Goal: Task Accomplishment & Management: Manage account settings

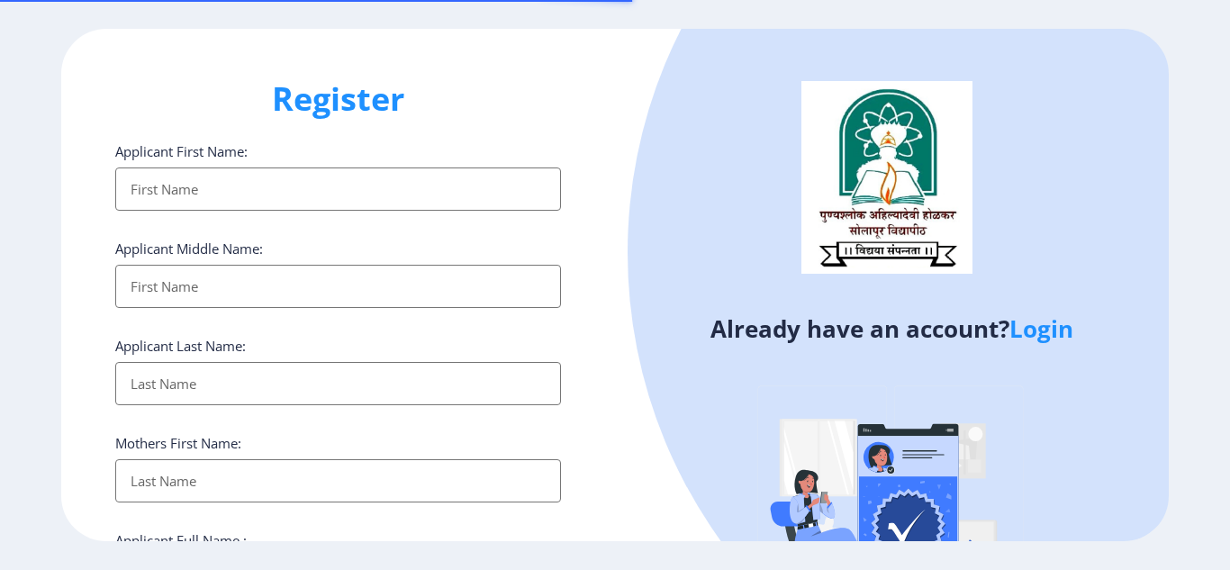
select select
click at [1071, 331] on link "Login" at bounding box center [1041, 328] width 64 height 32
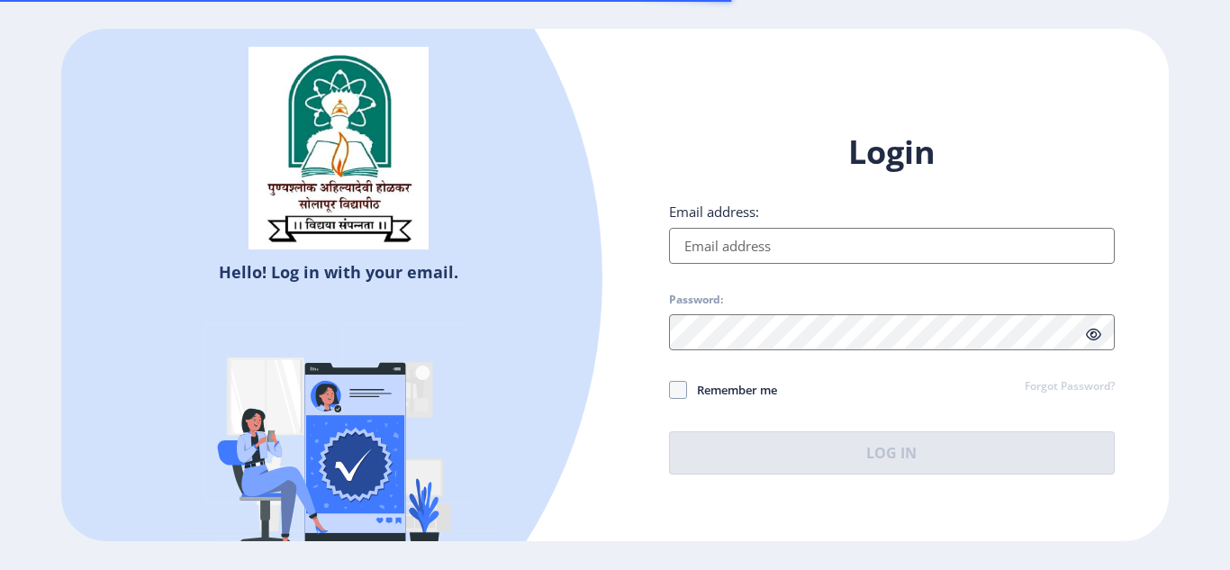
click at [745, 248] on input "Email address:" at bounding box center [892, 246] width 446 height 36
type input "deepaliadat@gmail.com"
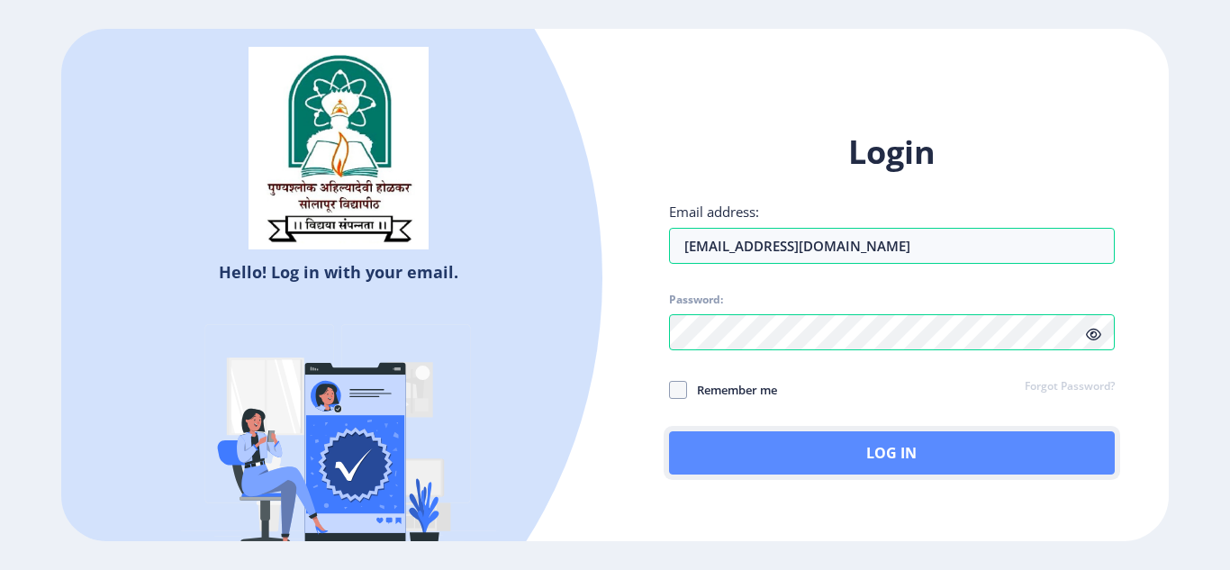
click at [883, 465] on button "Log In" at bounding box center [892, 452] width 446 height 43
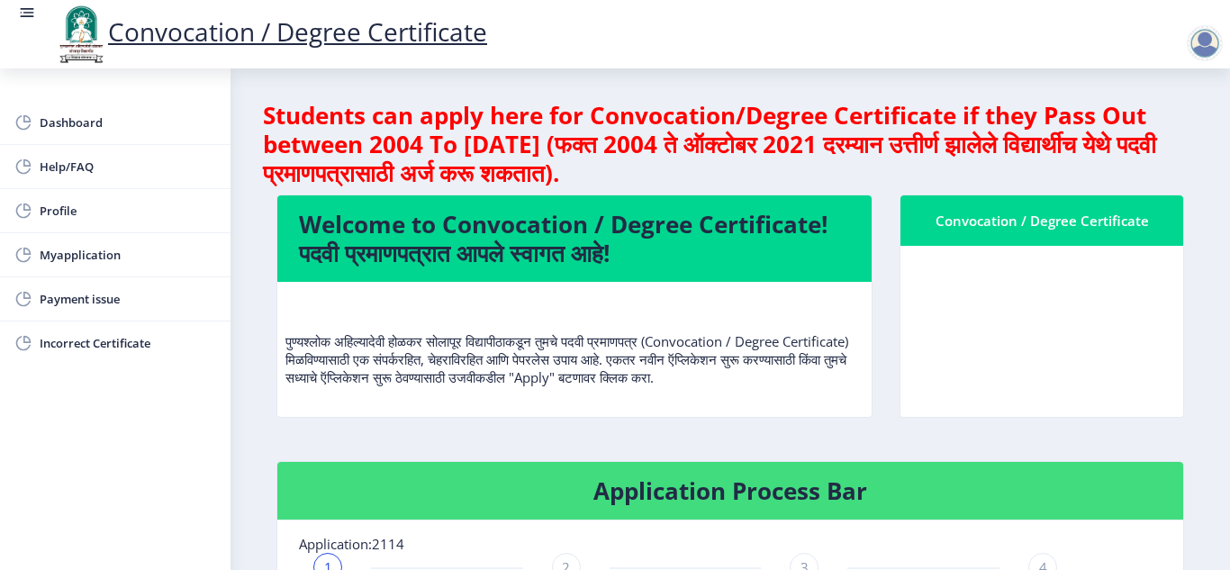
click at [100, 472] on div "Dashboard Help/FAQ Profile Myapplication Payment issue Incorrect Certificate" at bounding box center [115, 319] width 230 height 502
click at [68, 127] on span "Dashboard" at bounding box center [128, 123] width 176 height 22
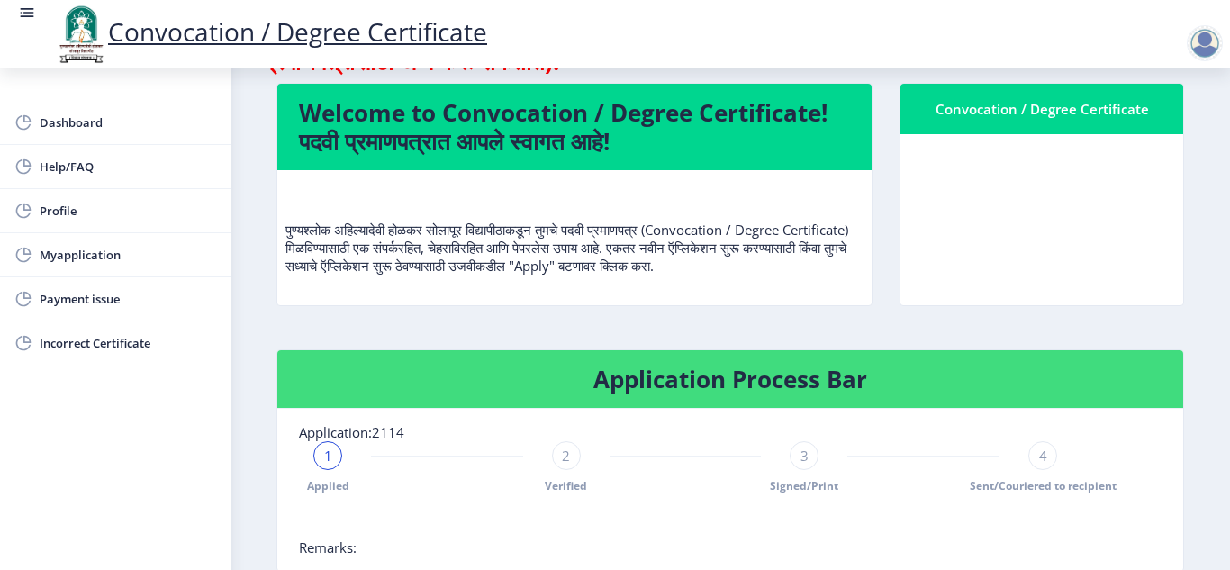
scroll to position [90, 0]
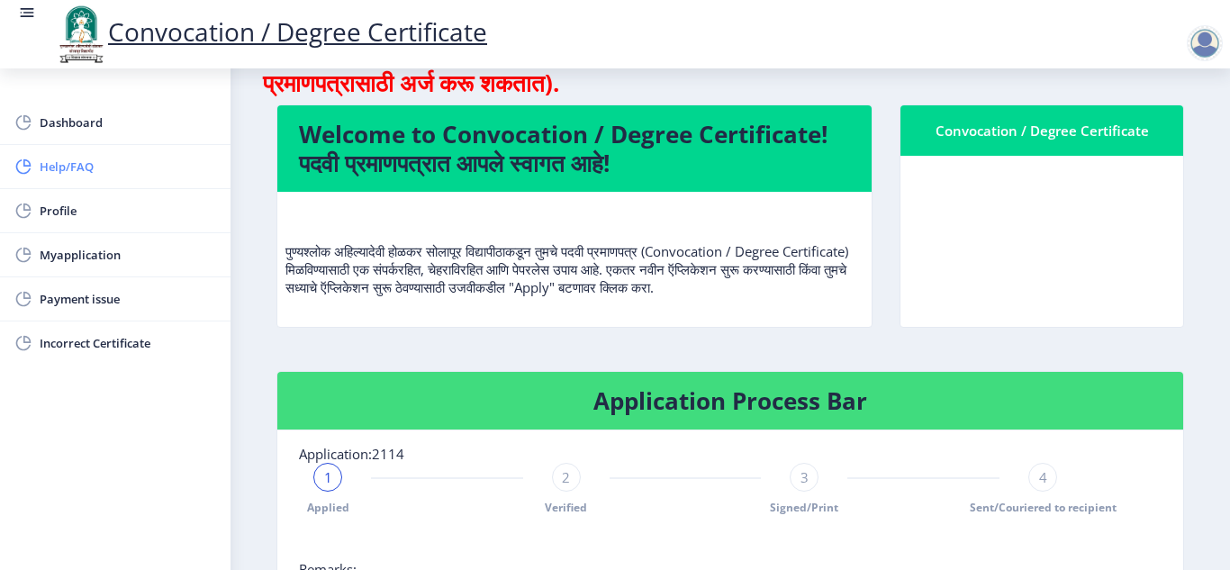
click at [108, 172] on span "Help/FAQ" at bounding box center [128, 167] width 176 height 22
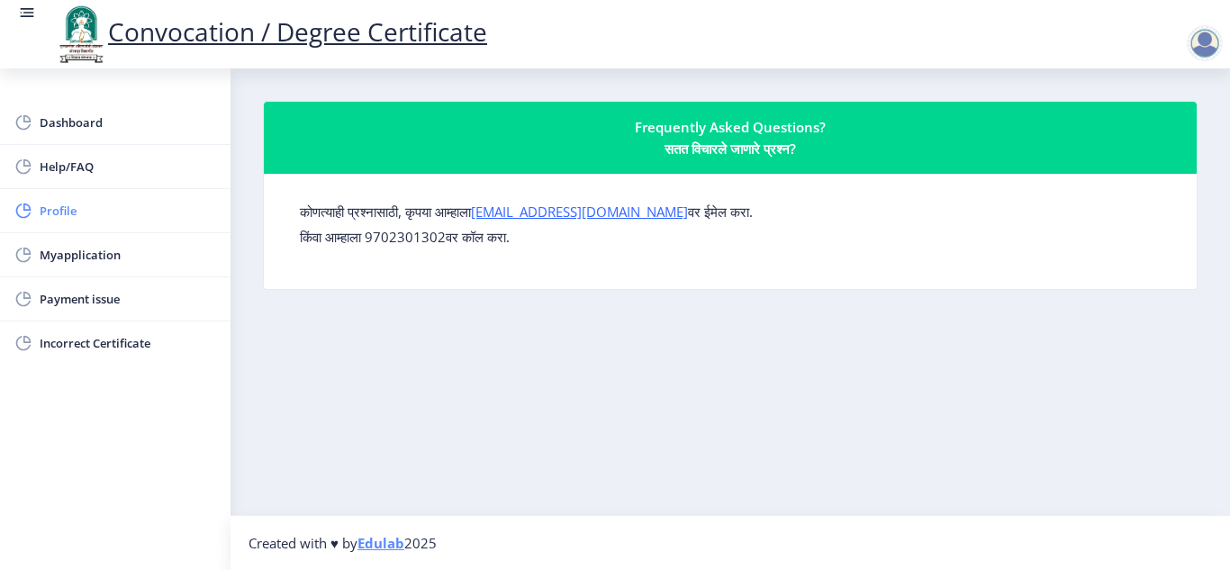
click at [52, 212] on span "Profile" at bounding box center [128, 211] width 176 height 22
select select "Female"
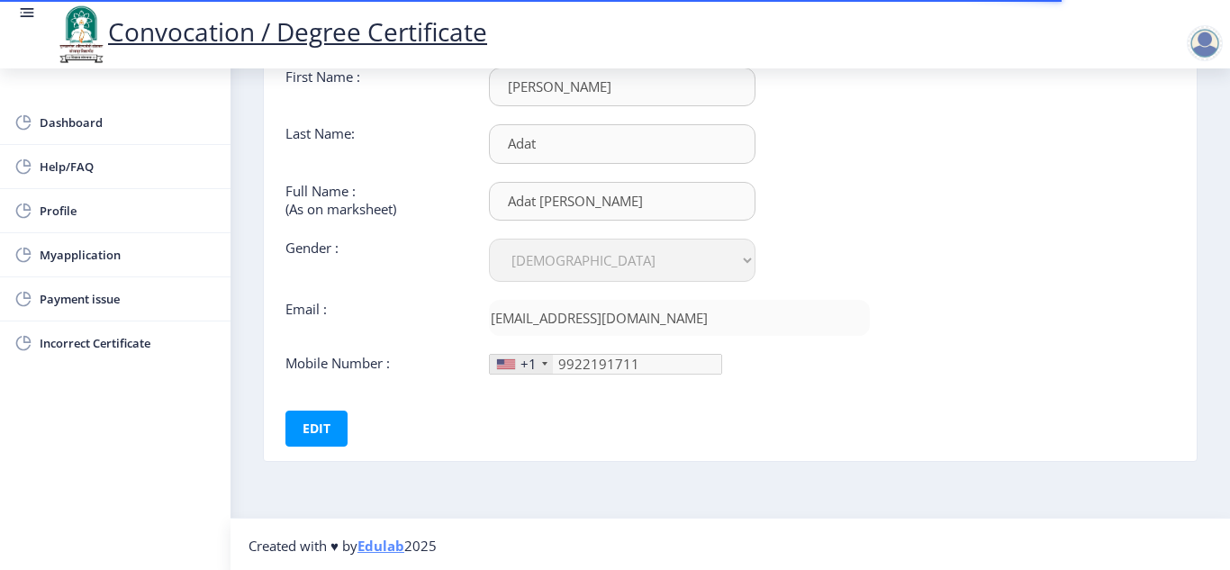
scroll to position [142, 0]
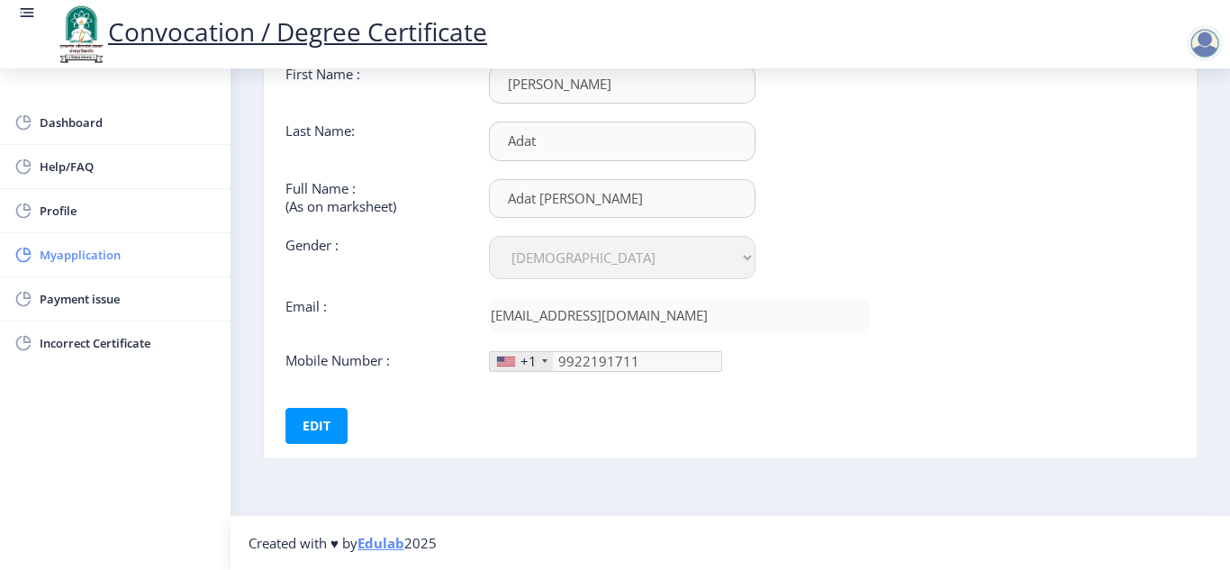
click at [77, 262] on span "Myapplication" at bounding box center [128, 255] width 176 height 22
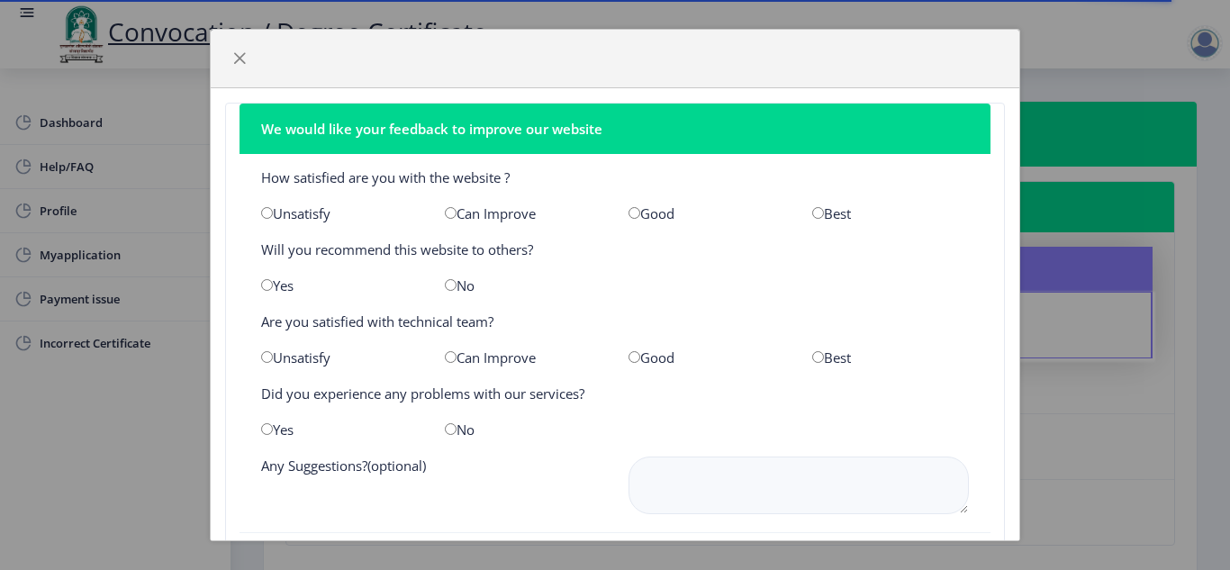
click at [87, 406] on div "We would like your feedback to improve our website How satisfied are you with t…" at bounding box center [615, 285] width 1230 height 570
click at [245, 59] on span "button" at bounding box center [239, 58] width 14 height 14
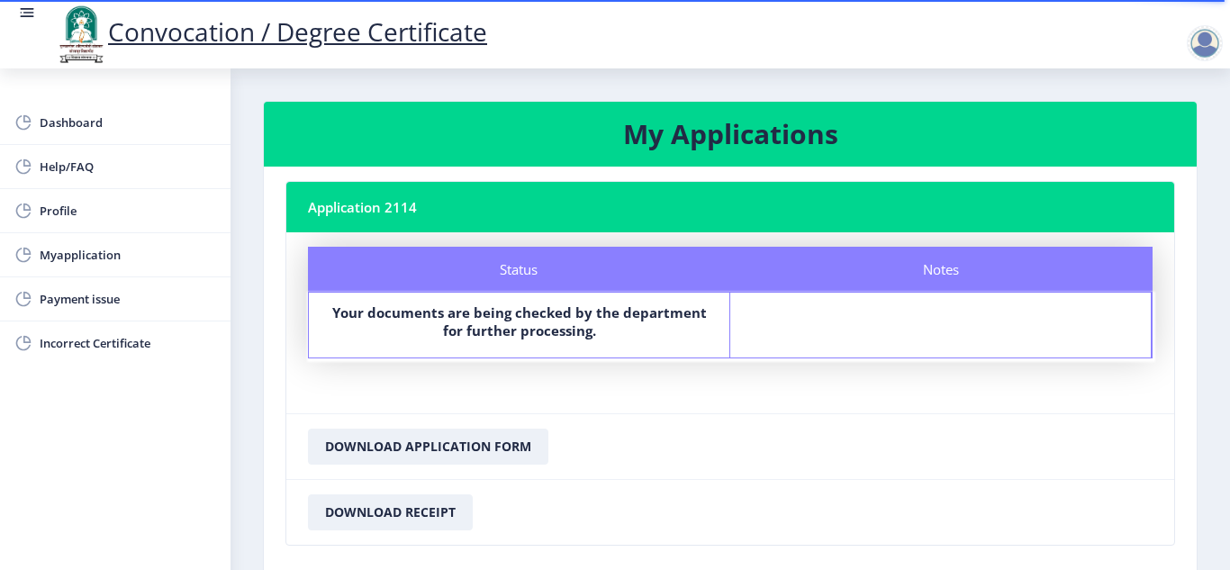
click at [102, 461] on div "Dashboard Help/FAQ Profile Myapplication Payment issue Incorrect Certificate" at bounding box center [115, 319] width 230 height 502
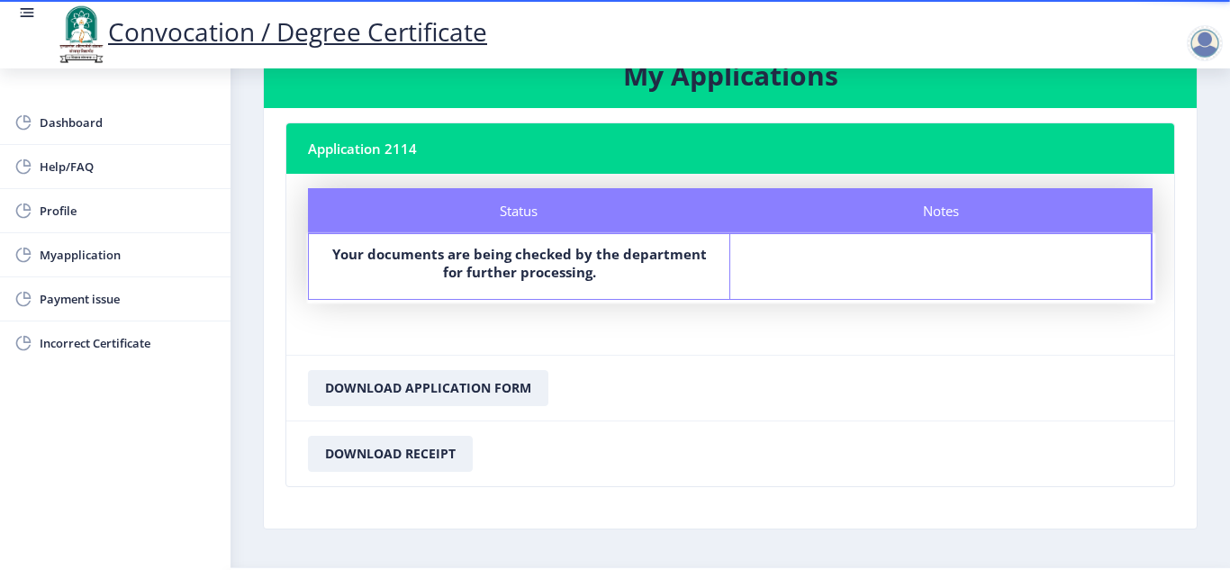
scroll to position [90, 0]
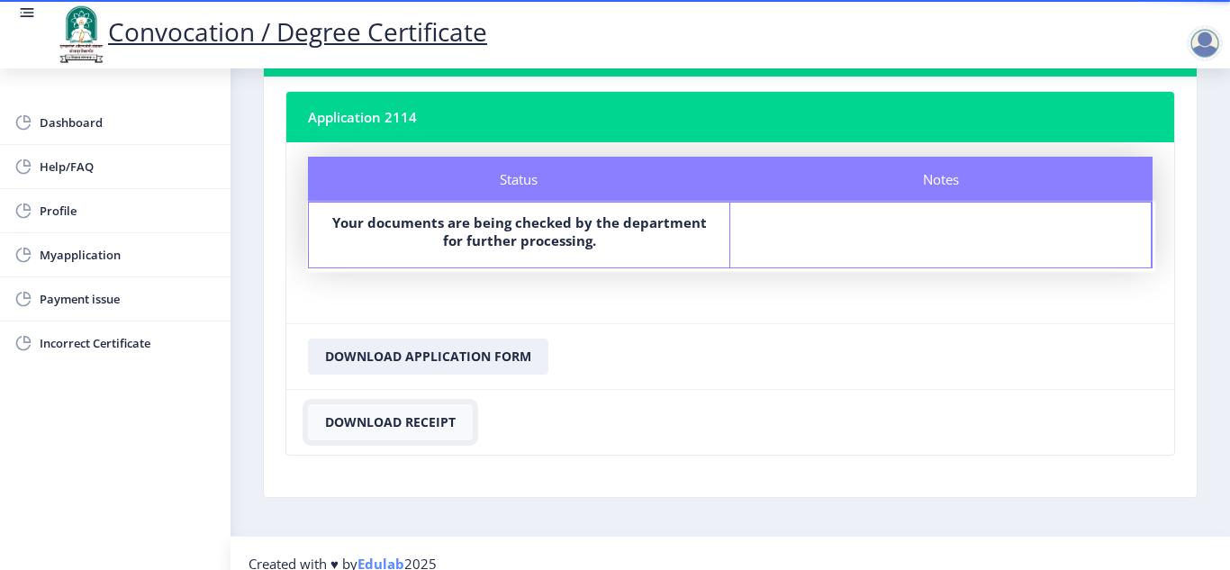
click at [440, 429] on button "Download Receipt" at bounding box center [390, 422] width 165 height 36
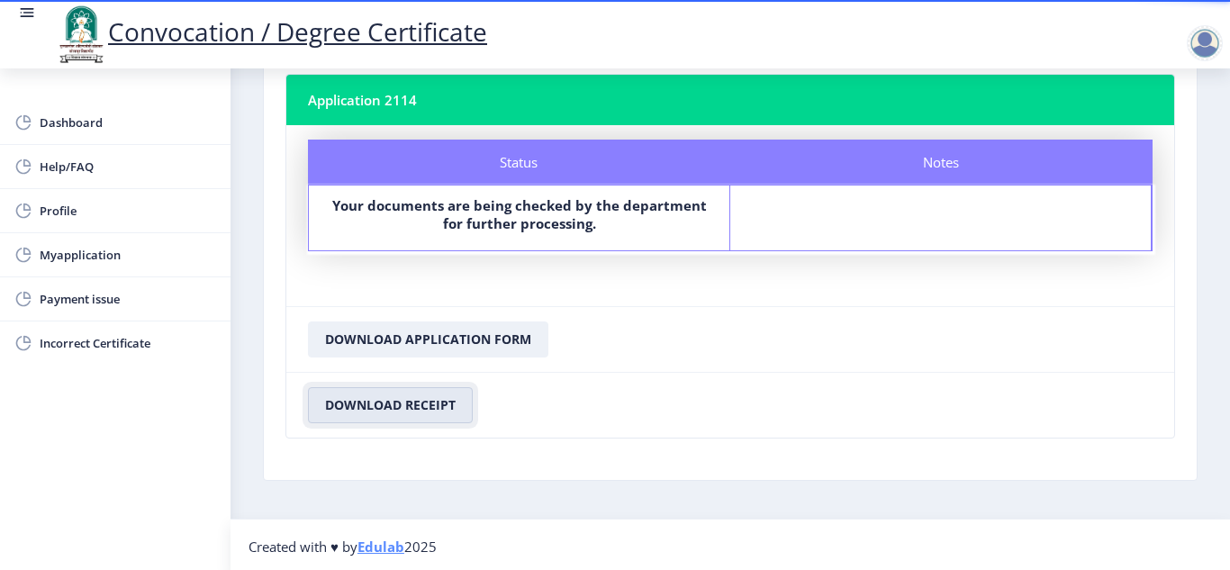
scroll to position [111, 0]
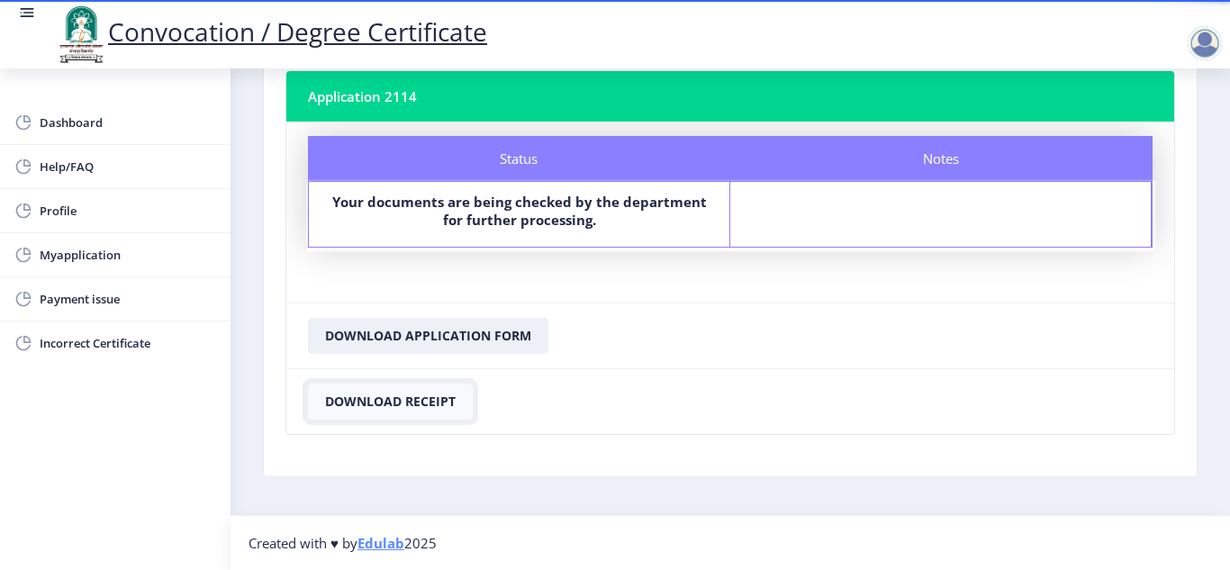
click at [363, 397] on button "Download Receipt" at bounding box center [390, 402] width 165 height 36
click at [439, 338] on button "Download Application Form" at bounding box center [428, 336] width 240 height 36
click at [162, 495] on div "Dashboard Help/FAQ Profile Myapplication Payment issue Incorrect Certificate" at bounding box center [115, 319] width 230 height 502
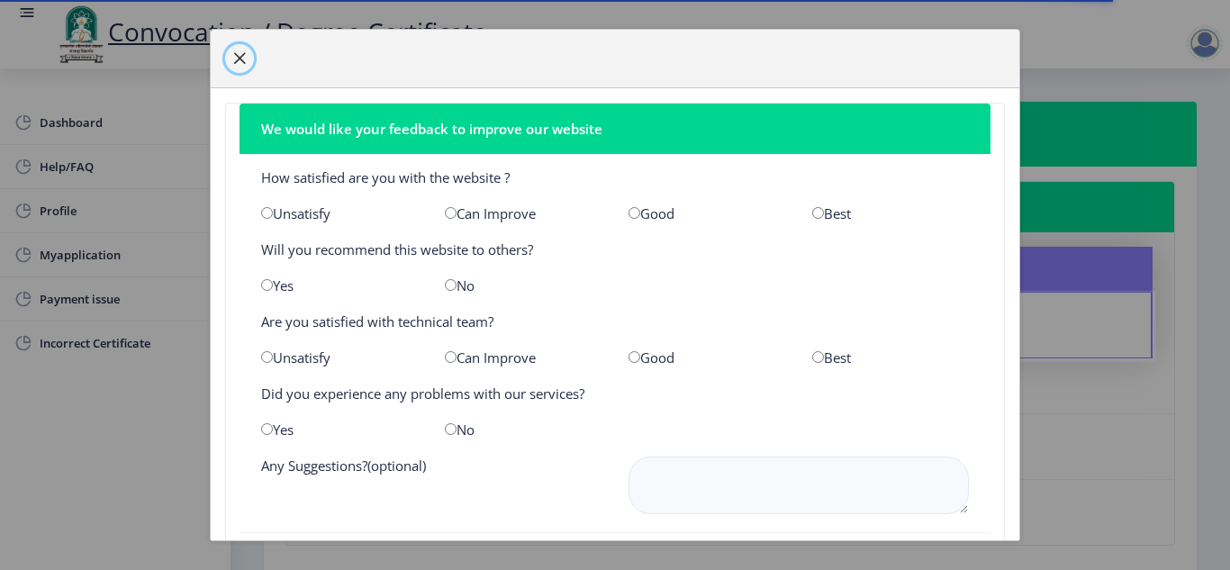
click at [241, 51] on span "button" at bounding box center [239, 58] width 14 height 14
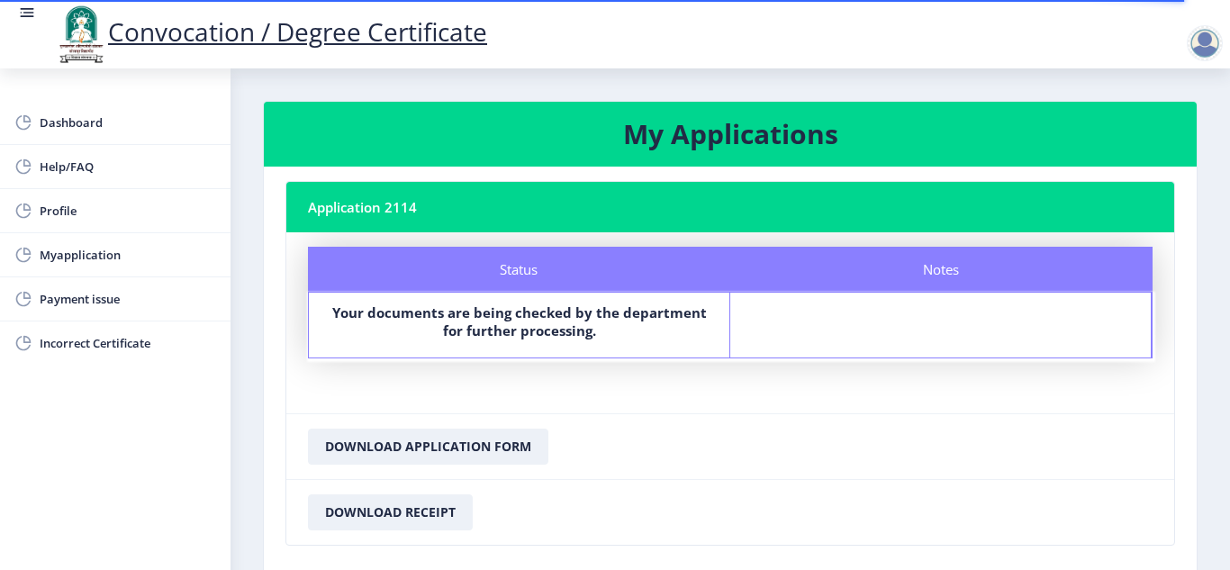
click at [986, 405] on nb-card-body "Status Notes Status Your documents are being checked by the department for furt…" at bounding box center [730, 322] width 888 height 181
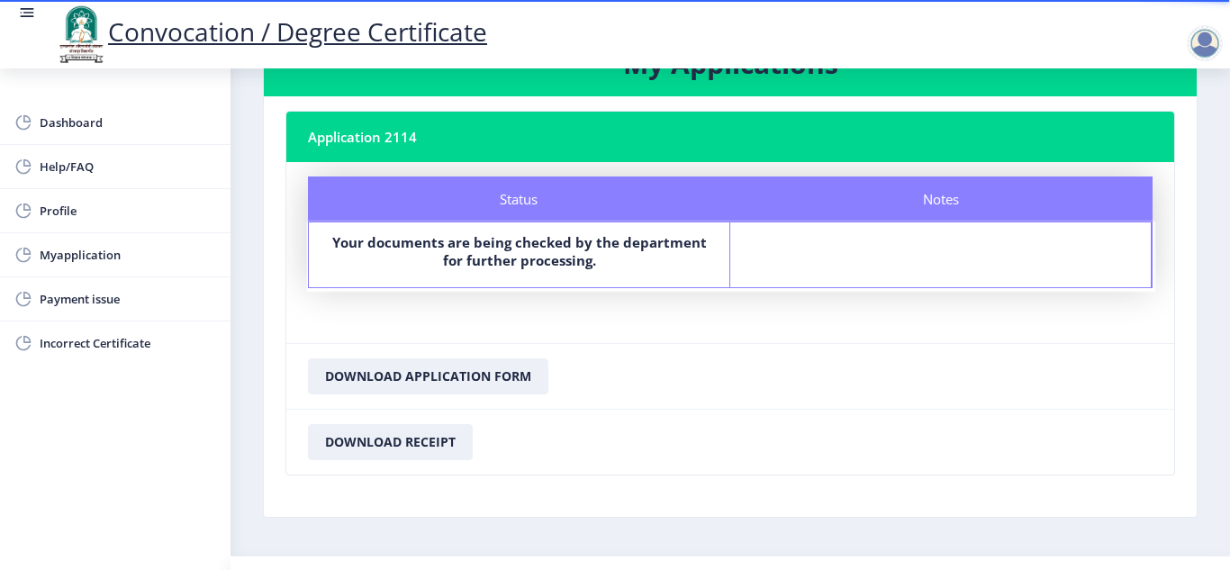
scroll to position [111, 0]
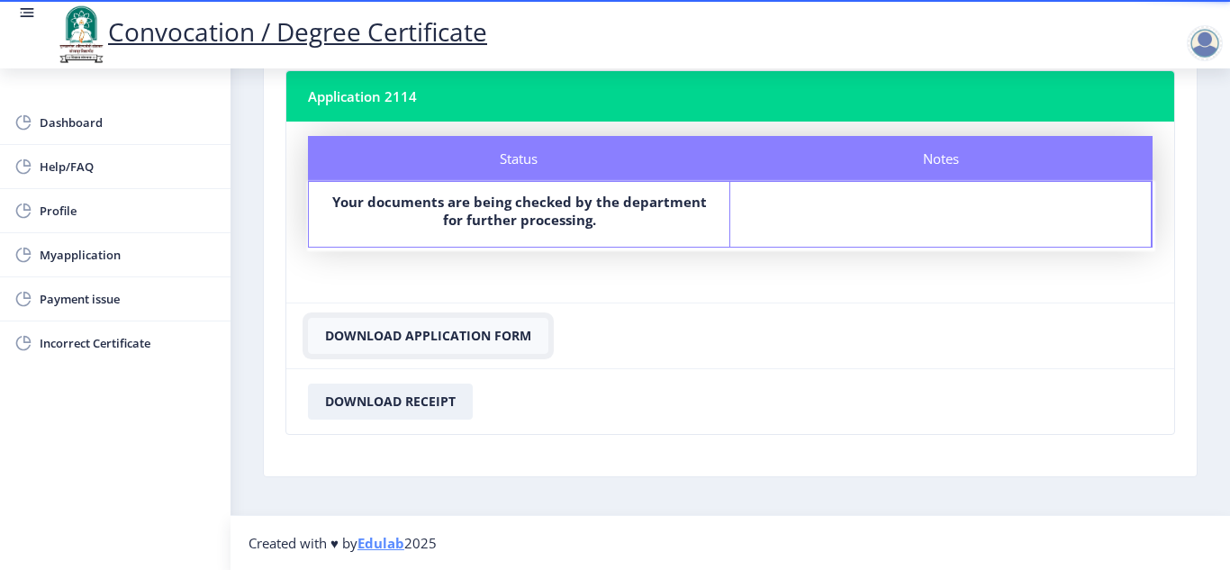
click at [384, 337] on button "Download Application Form" at bounding box center [428, 336] width 240 height 36
click at [188, 432] on div "Dashboard Help/FAQ Profile Myapplication Payment issue Incorrect Certificate" at bounding box center [115, 319] width 230 height 502
click at [61, 124] on span "Dashboard" at bounding box center [128, 123] width 176 height 22
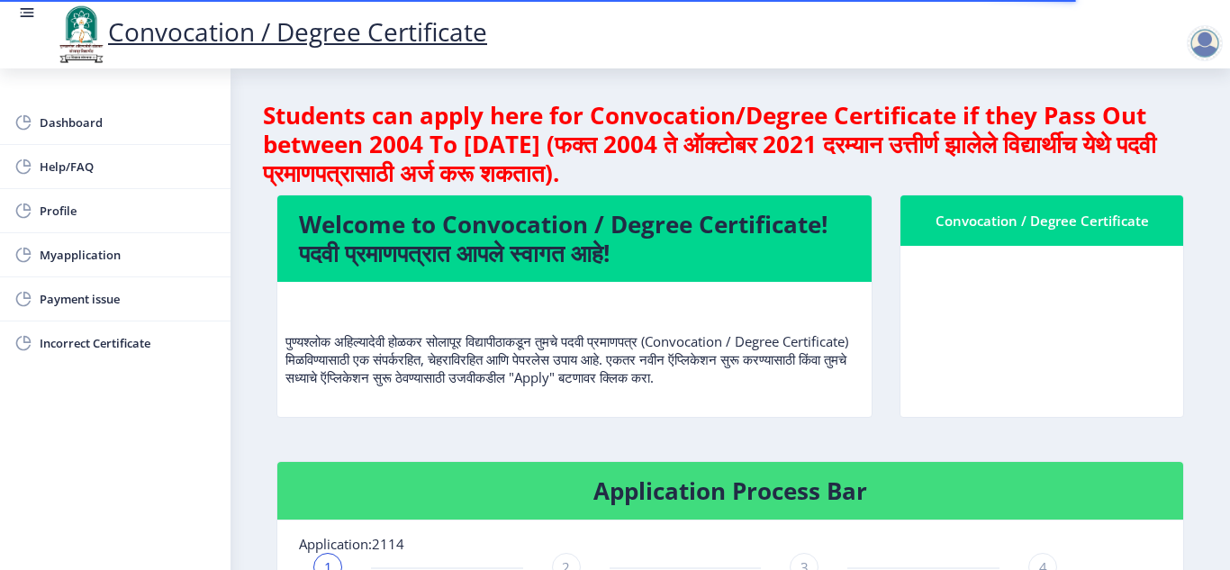
click at [993, 230] on div "Convocation / Degree Certificate" at bounding box center [1041, 221] width 239 height 22
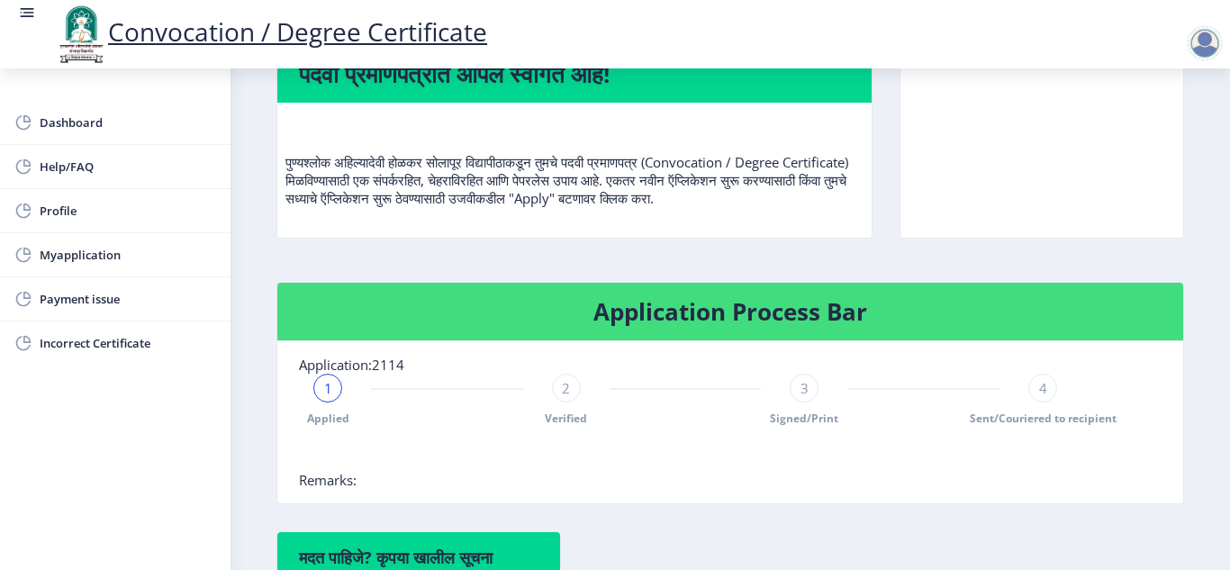
scroll to position [180, 0]
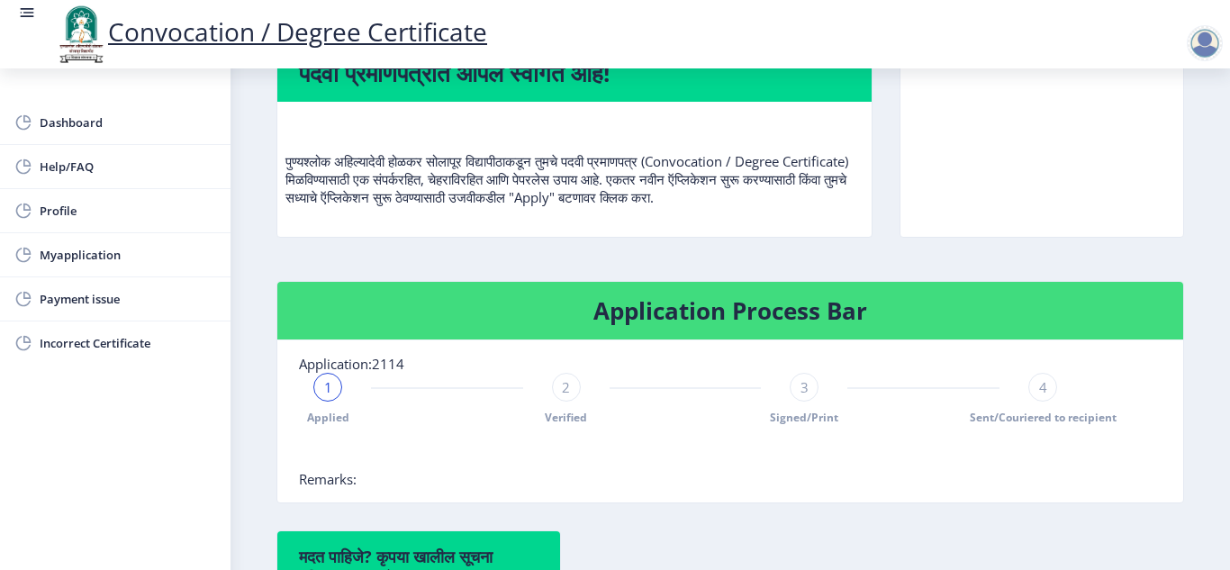
click at [717, 324] on h4 "Application Process Bar" at bounding box center [730, 310] width 863 height 29
click at [770, 485] on nb-card-body "Application:2114 1 Applied 2 Verified 3 Signed/Print 4 Sent/Couriered to recipi…" at bounding box center [730, 421] width 906 height 162
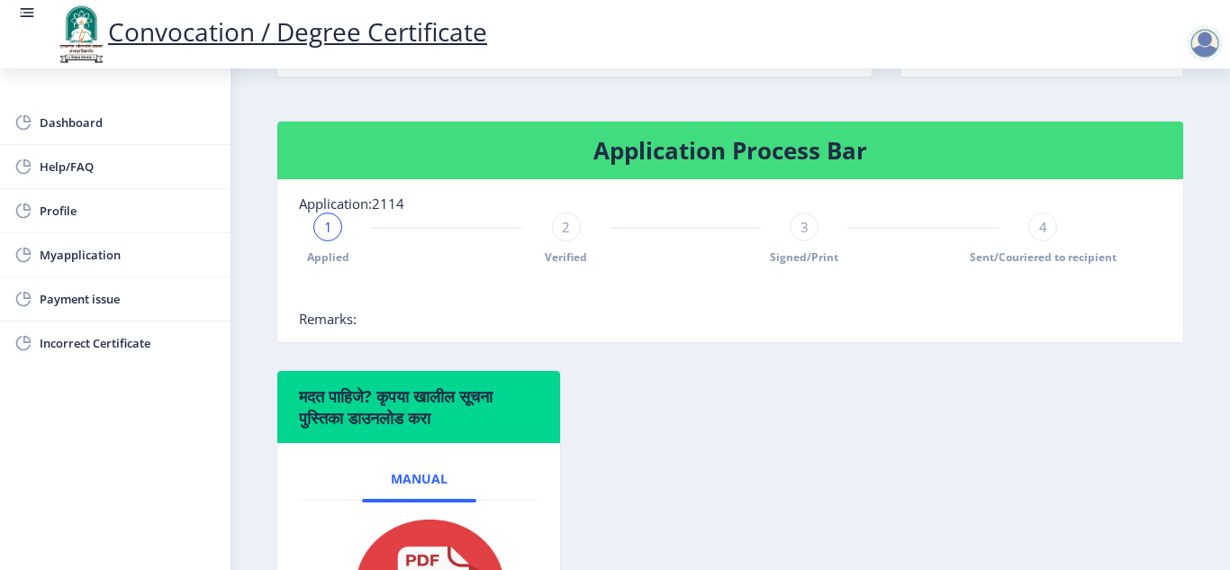
scroll to position [372, 0]
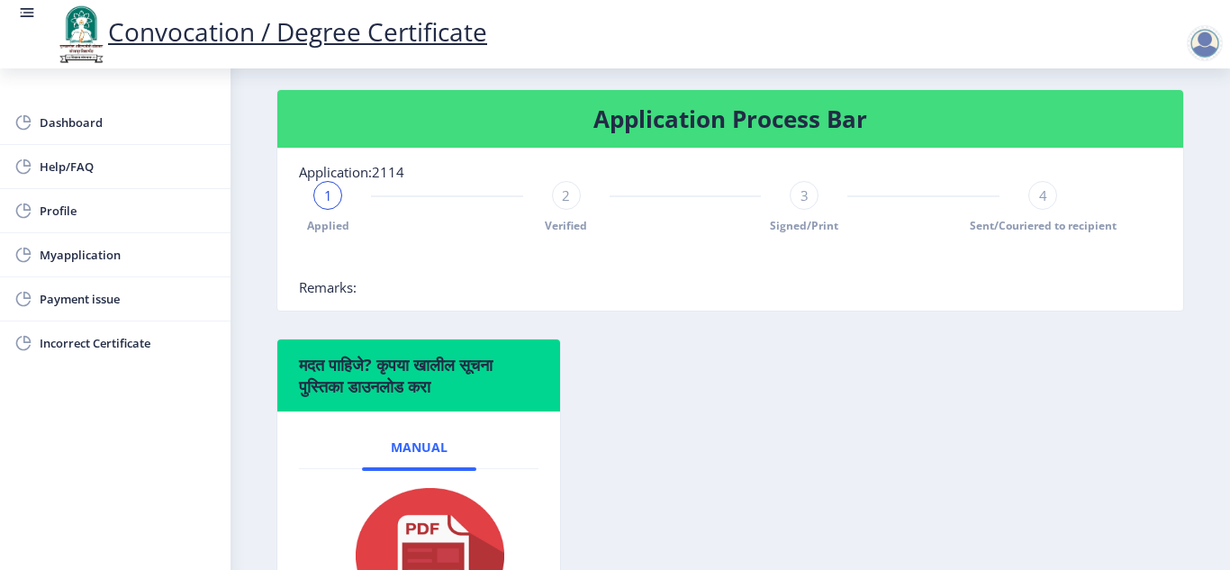
click at [129, 427] on div "Dashboard Help/FAQ Profile Myapplication Payment issue Incorrect Certificate" at bounding box center [115, 319] width 230 height 502
click at [113, 261] on span "Myapplication" at bounding box center [128, 255] width 176 height 22
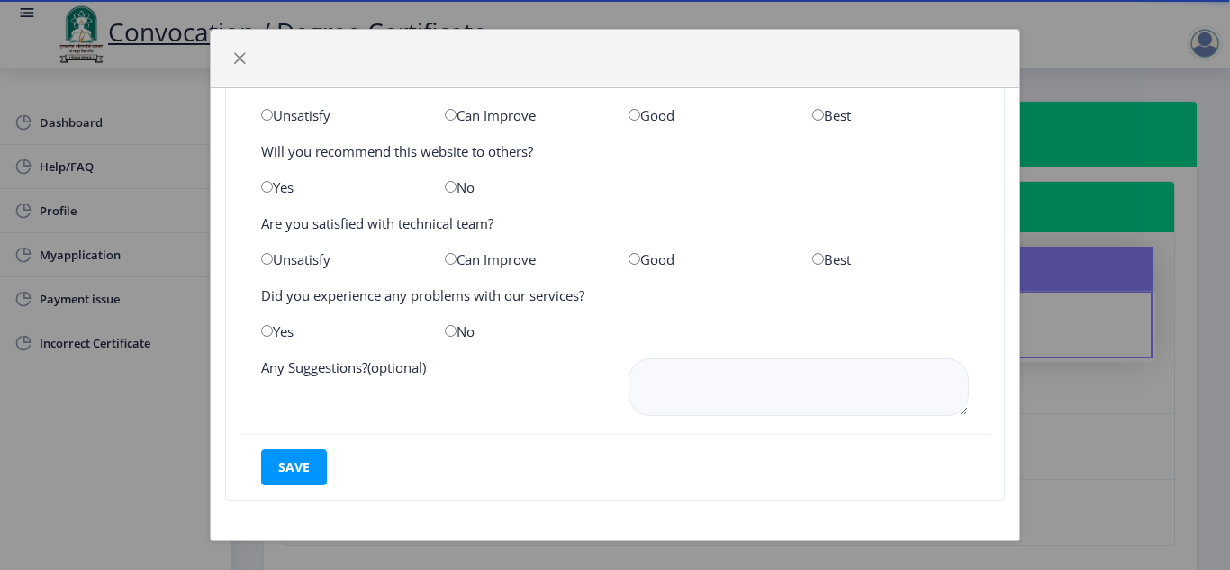
scroll to position [99, 0]
click at [128, 403] on div "We would like your feedback to improve our website How satisfied are you with t…" at bounding box center [615, 285] width 1230 height 570
click at [238, 51] on span "button" at bounding box center [239, 58] width 14 height 14
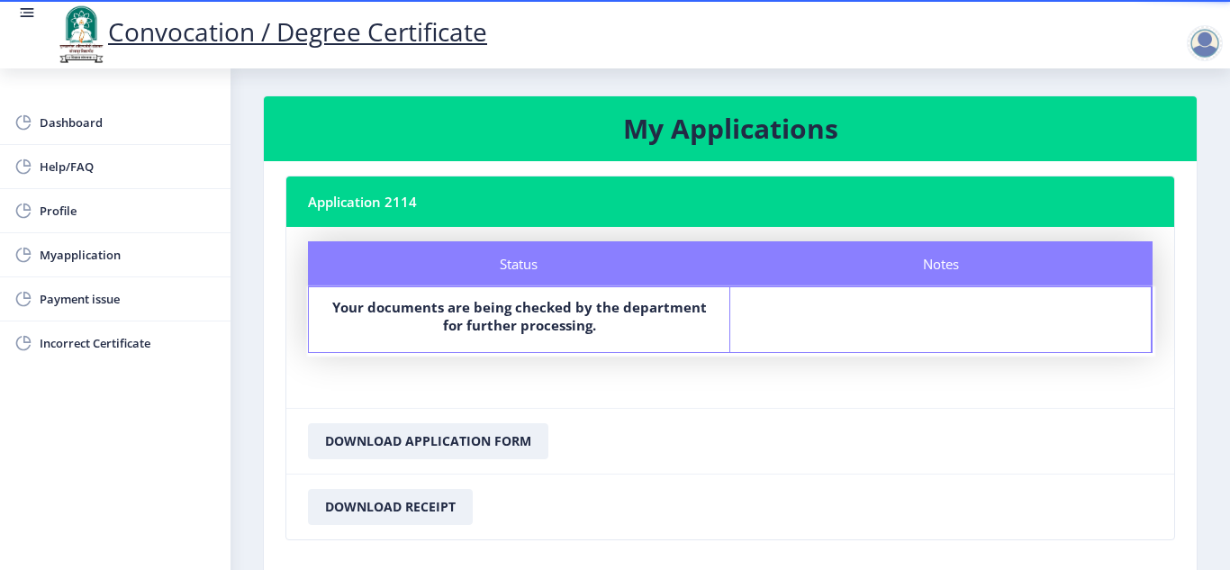
scroll to position [0, 0]
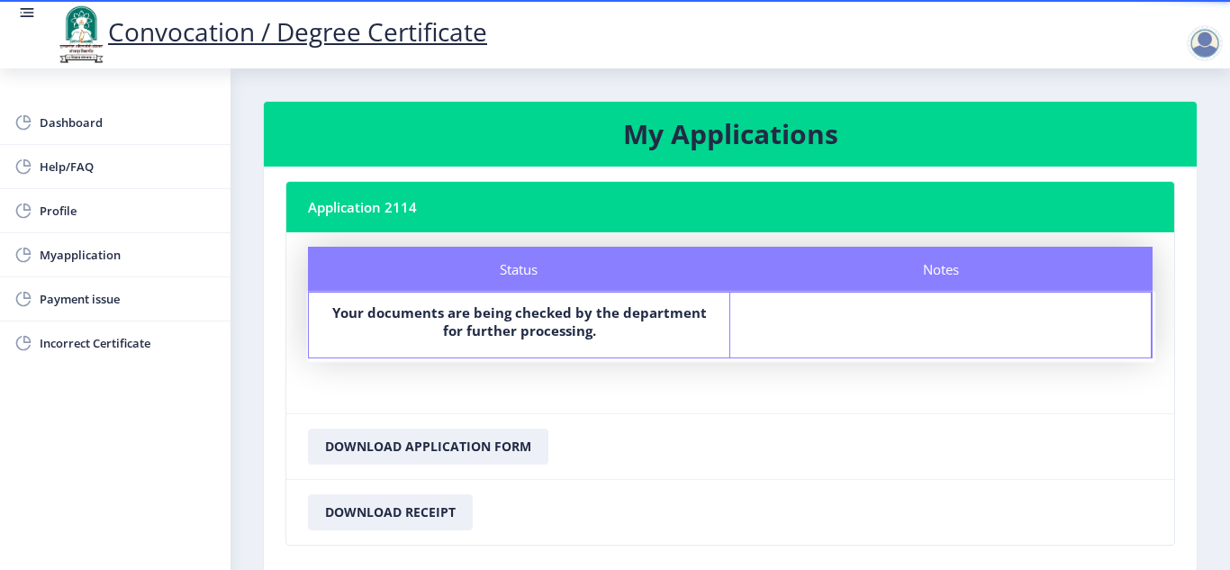
click at [1206, 32] on div at bounding box center [1205, 43] width 36 height 36
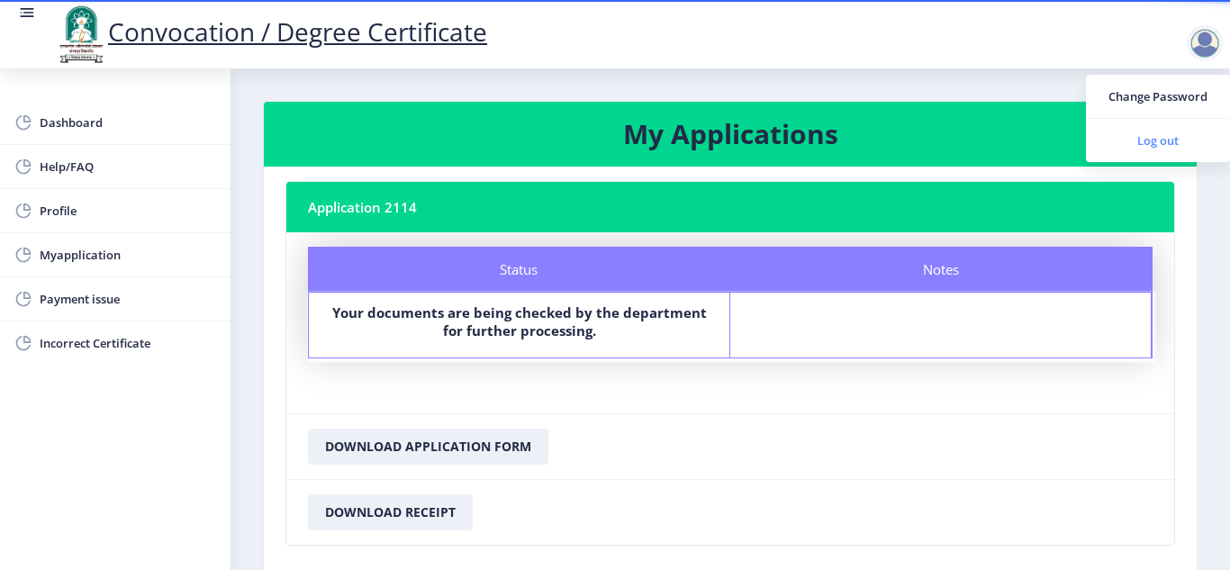
click at [1186, 142] on span "Log out" at bounding box center [1157, 141] width 115 height 22
